Goal: Task Accomplishment & Management: Manage account settings

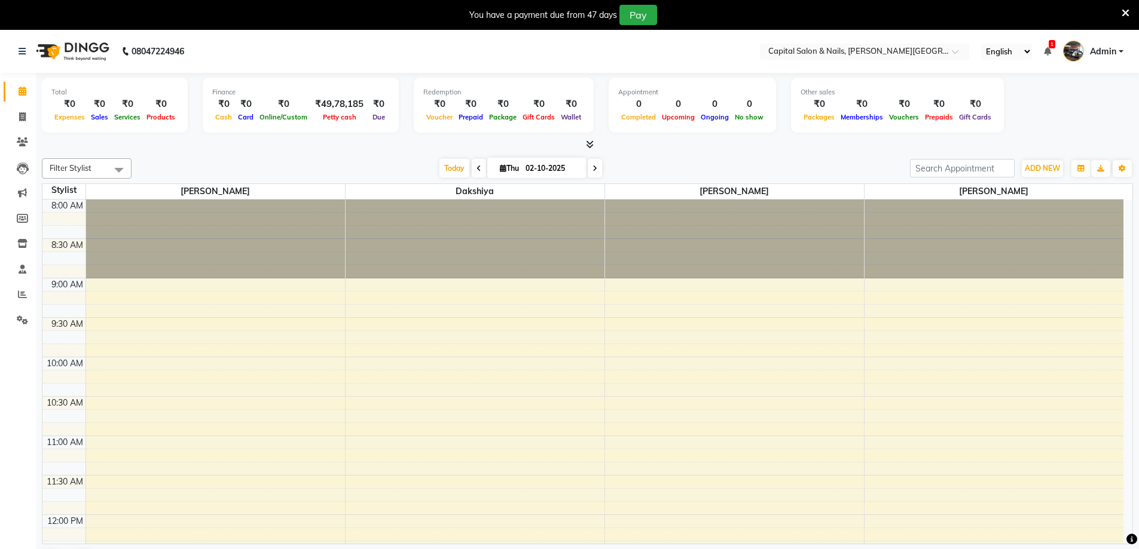
click at [1126, 8] on icon at bounding box center [1125, 13] width 8 height 11
click at [243, 156] on div "Filter Stylist Select All [PERSON_NAME] [PERSON_NAME] [DATE] [DATE] Toggle Drop…" at bounding box center [587, 365] width 1091 height 423
click at [1126, 11] on icon at bounding box center [1125, 13] width 8 height 11
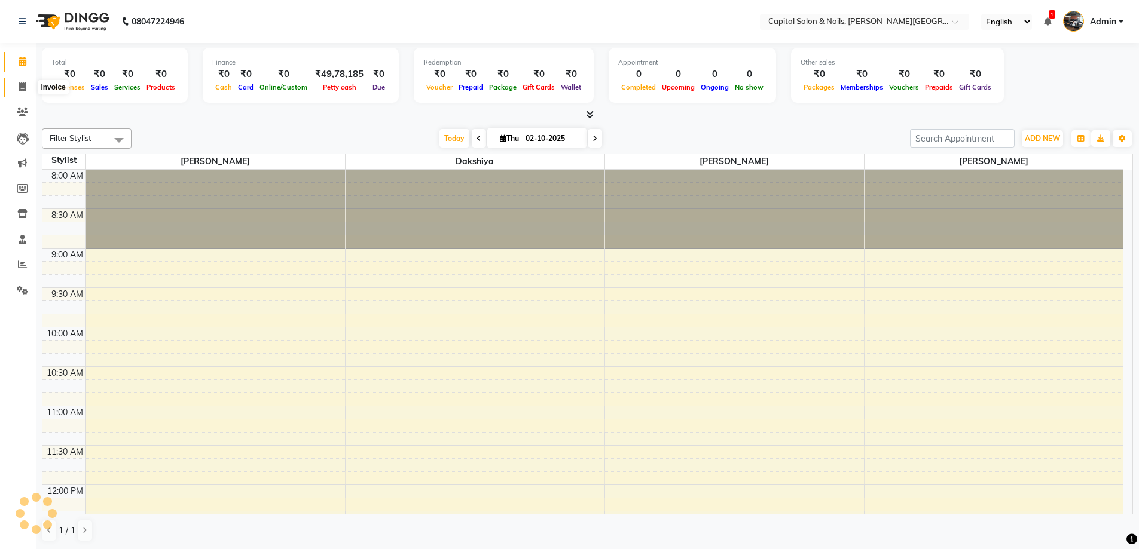
click at [22, 91] on span at bounding box center [22, 88] width 21 height 14
select select "service"
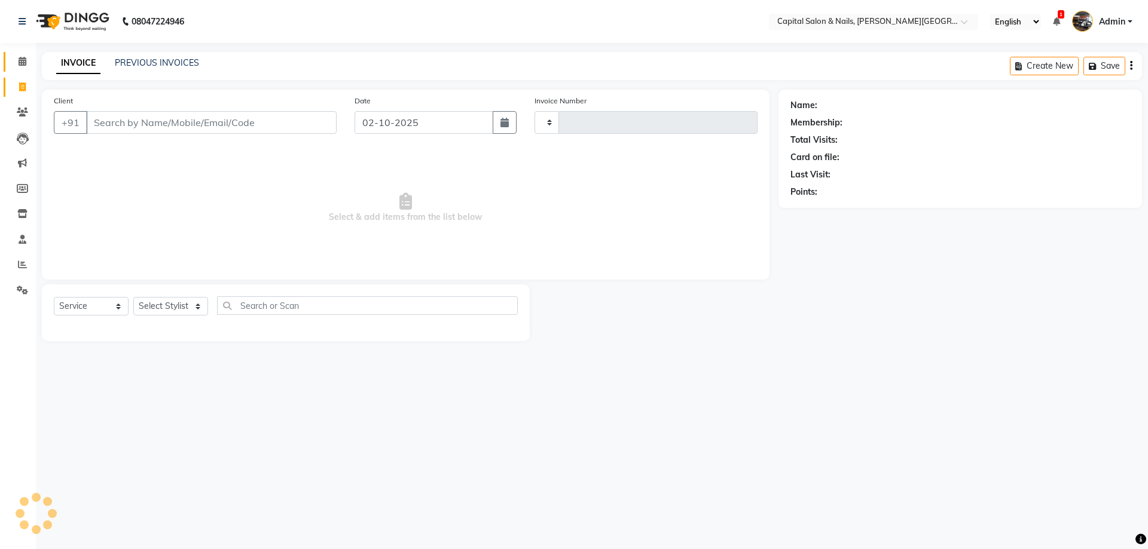
click at [9, 63] on link "Calendar" at bounding box center [18, 62] width 29 height 20
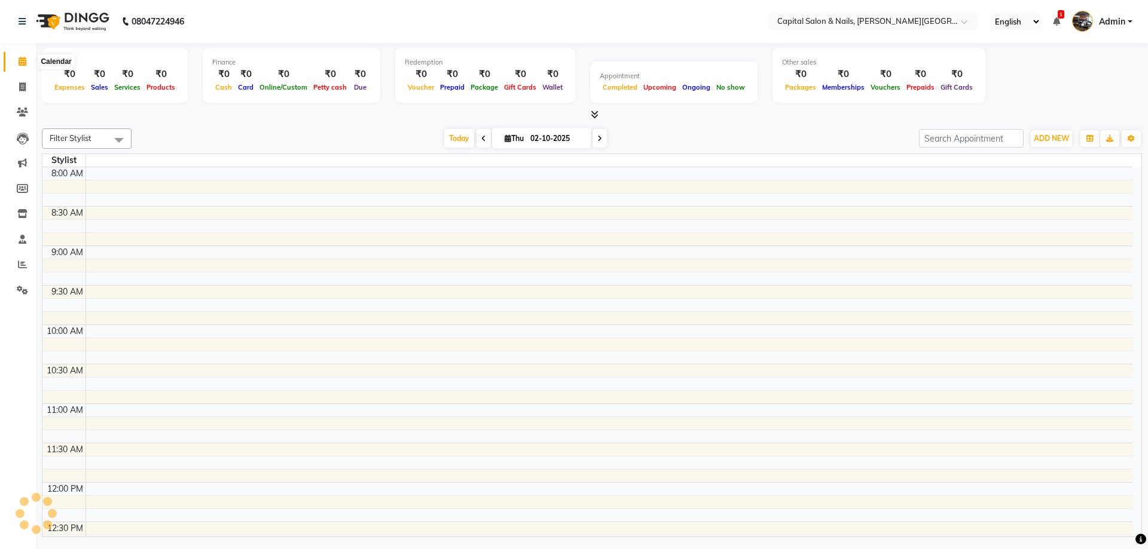
click at [19, 61] on icon at bounding box center [23, 61] width 8 height 9
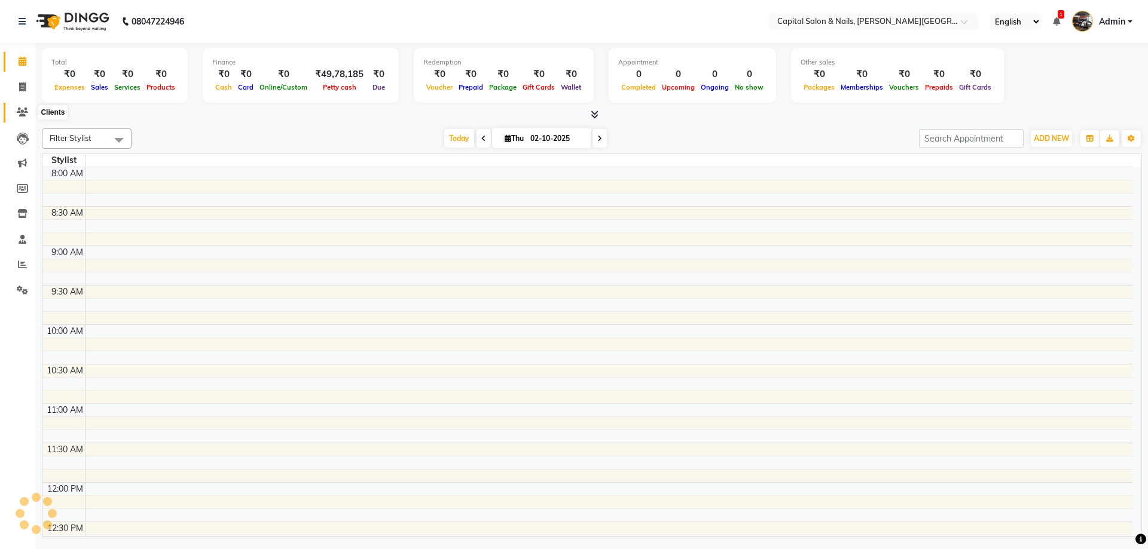
click at [20, 118] on span at bounding box center [22, 113] width 21 height 14
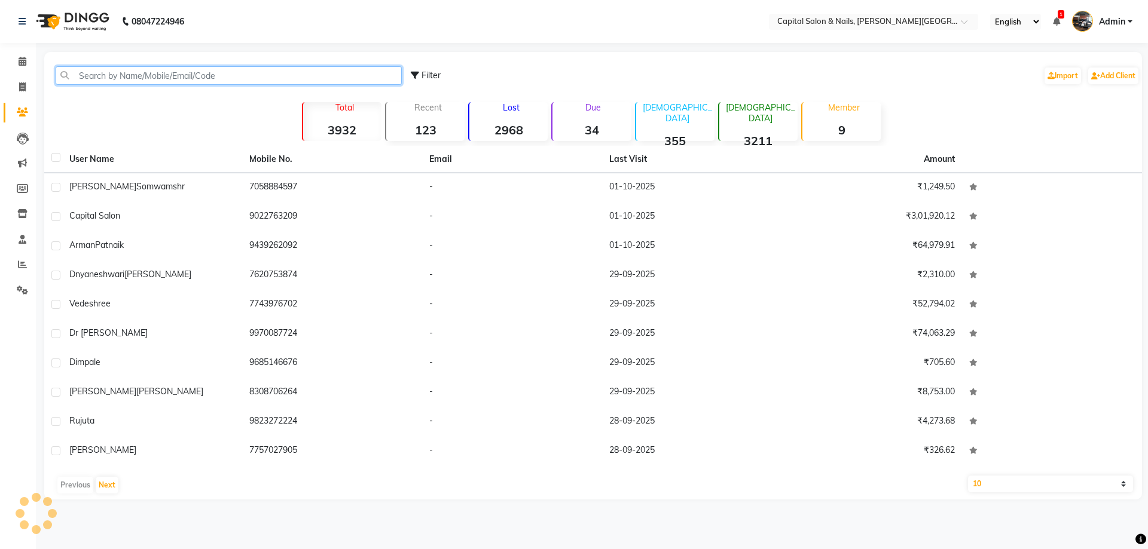
click at [175, 75] on input "text" at bounding box center [229, 75] width 346 height 19
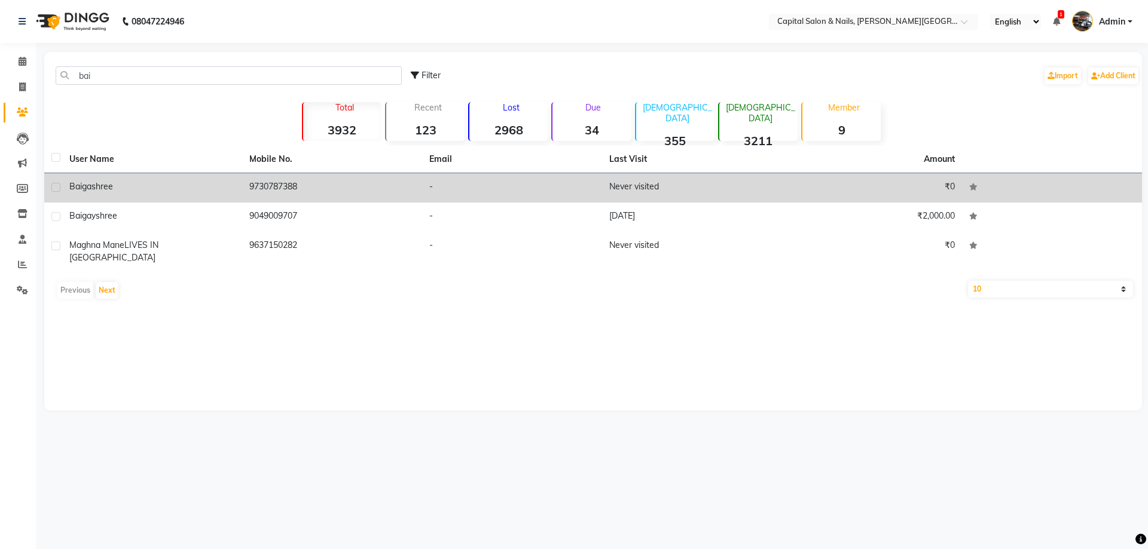
click at [162, 185] on div "baigashree" at bounding box center [152, 187] width 166 height 13
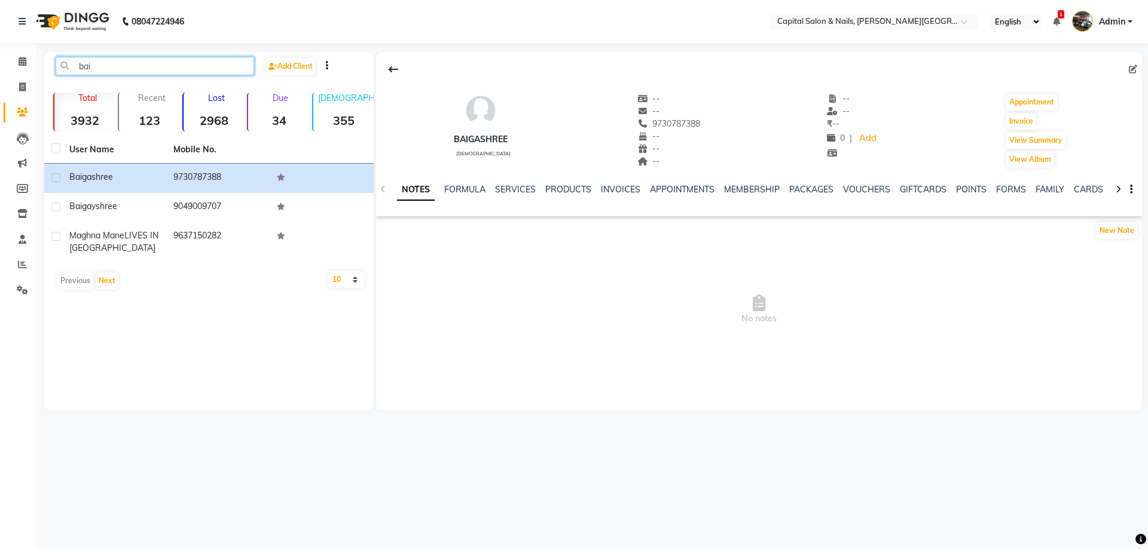
click at [224, 69] on input "bai" at bounding box center [155, 66] width 198 height 19
type input "b"
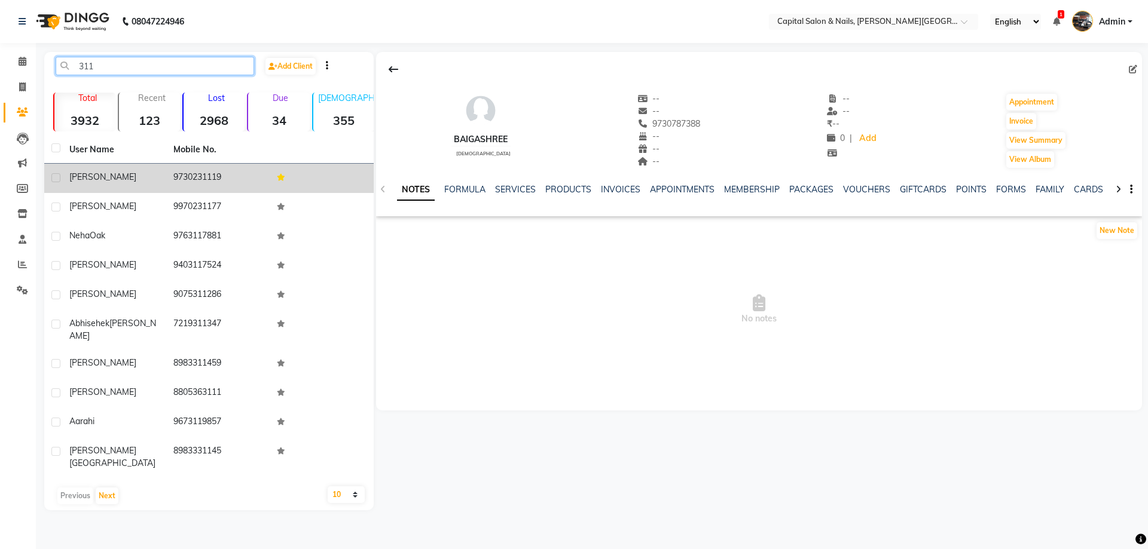
type input "311"
click at [123, 178] on div "bhagyashri" at bounding box center [114, 177] width 90 height 13
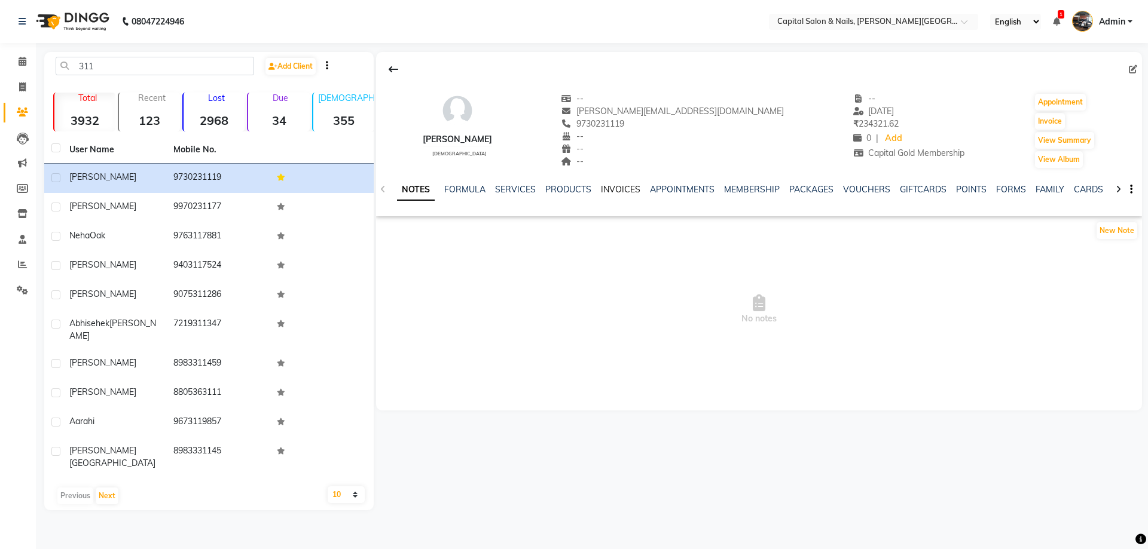
click at [620, 189] on link "INVOICES" at bounding box center [620, 189] width 39 height 11
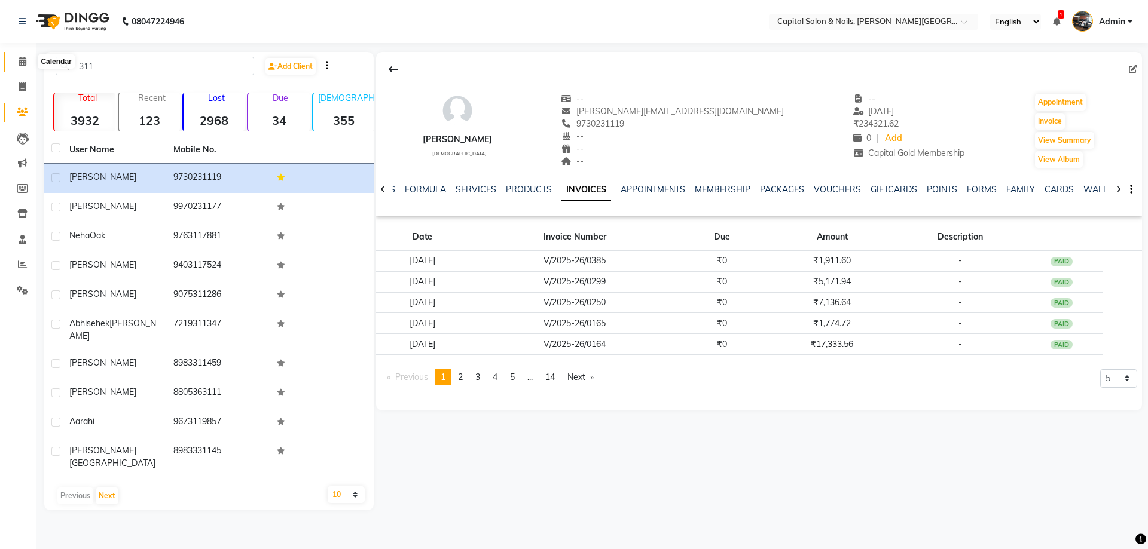
click at [29, 63] on span at bounding box center [22, 62] width 21 height 14
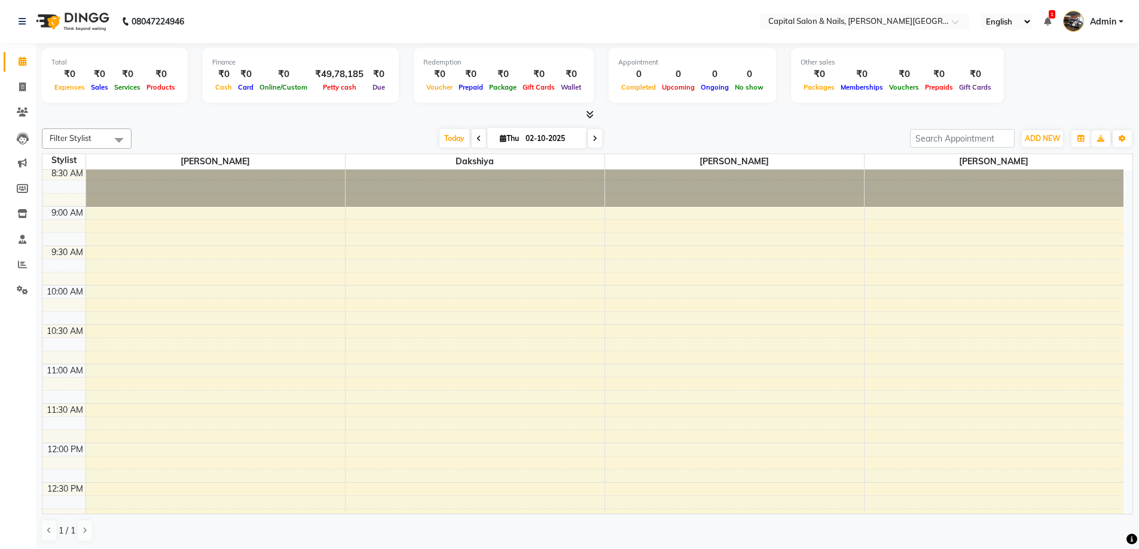
scroll to position [299, 0]
